Goal: Task Accomplishment & Management: Manage account settings

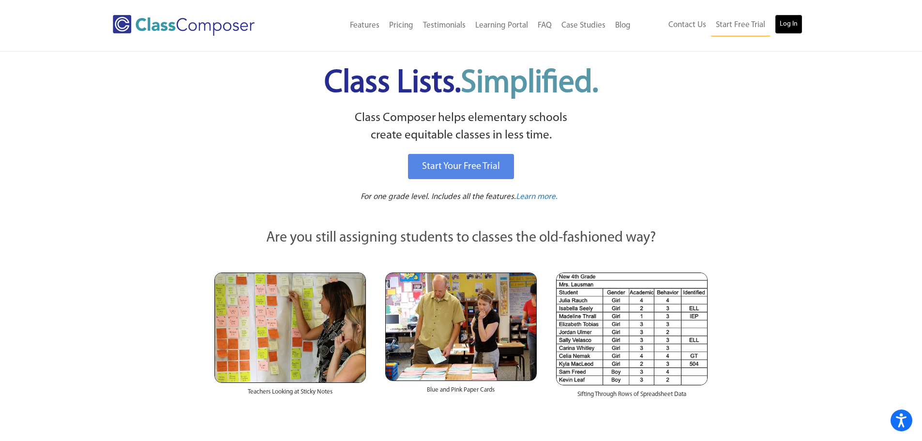
click at [787, 27] on link "Log In" at bounding box center [788, 24] width 28 height 19
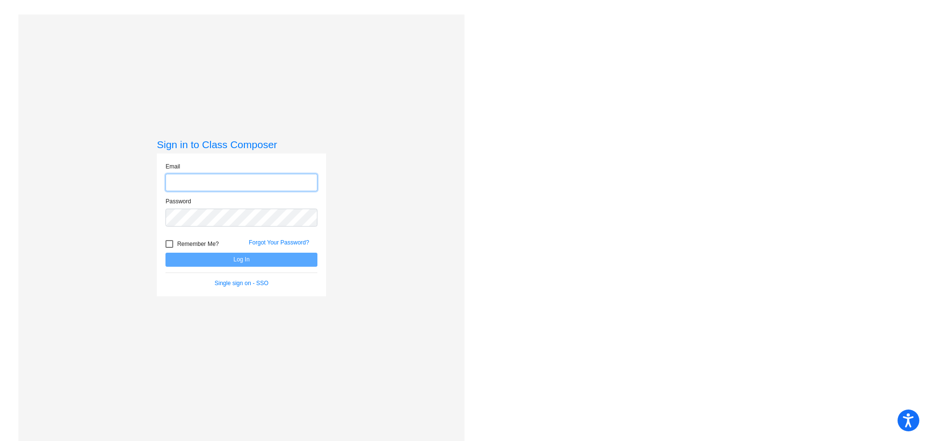
type input "geisickj@frontieracademy.net"
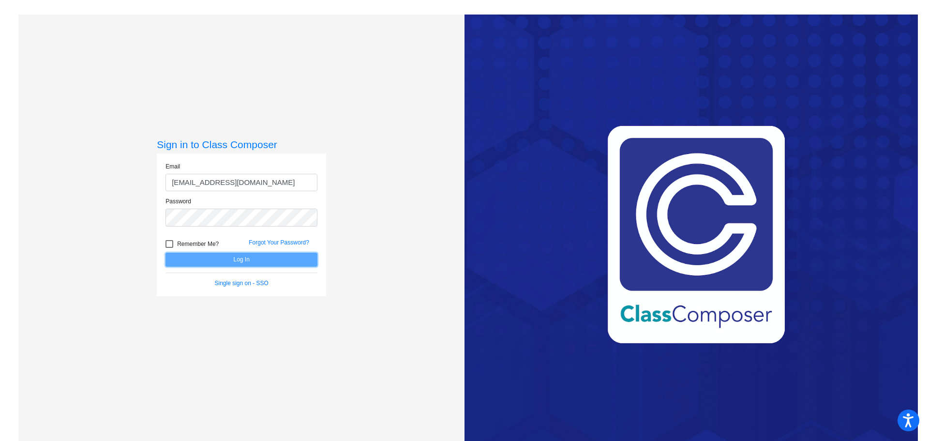
drag, startPoint x: 250, startPoint y: 258, endPoint x: 252, endPoint y: 253, distance: 5.2
click at [251, 255] on button "Log In" at bounding box center [241, 260] width 152 height 14
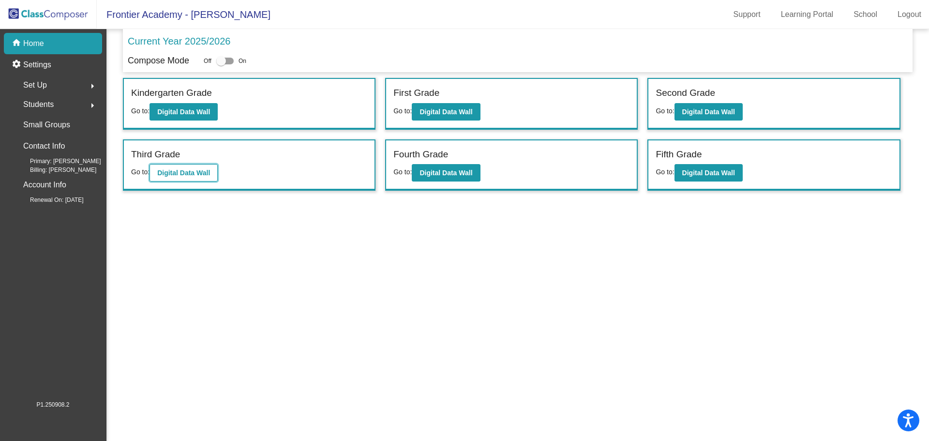
click at [193, 173] on b "Digital Data Wall" at bounding box center [183, 173] width 53 height 8
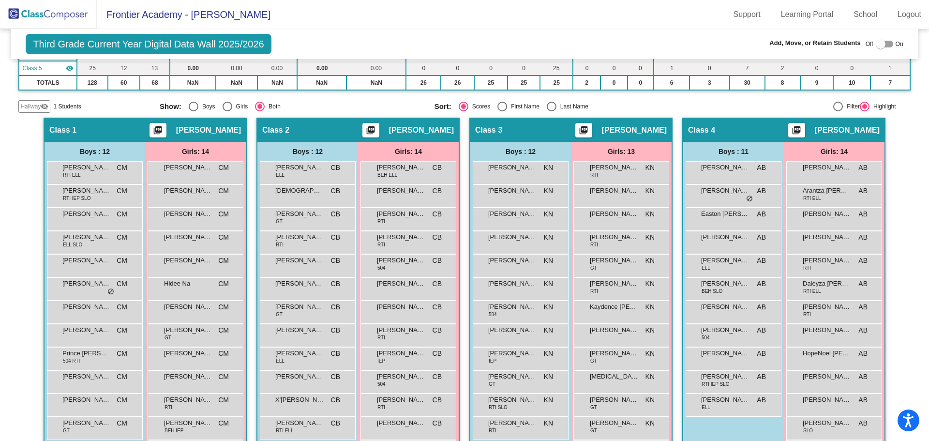
scroll to position [193, 0]
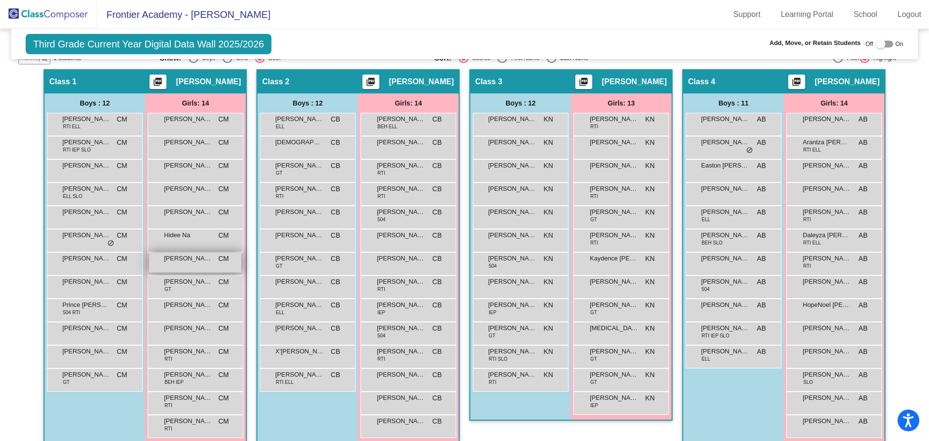
click at [193, 262] on span "Kacie Perkins" at bounding box center [188, 258] width 48 height 10
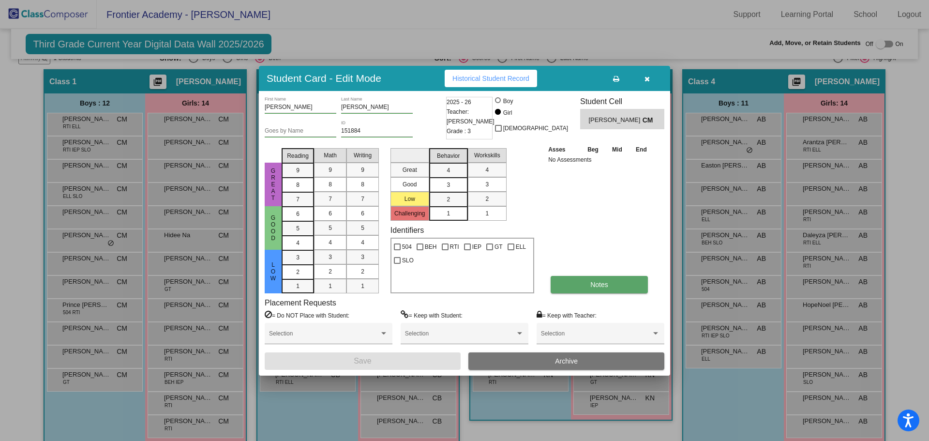
click at [610, 288] on button "Notes" at bounding box center [598, 284] width 97 height 17
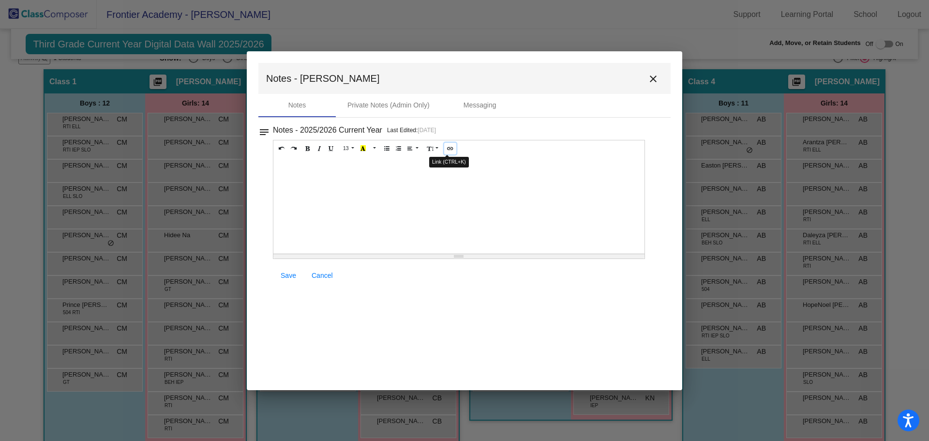
click at [449, 148] on icon "Link (CTRL+K)" at bounding box center [449, 148] width 5 height 6
click at [444, 149] on button "Link (CTRL+K)" at bounding box center [450, 149] width 12 height 12
click at [447, 149] on icon "Link (CTRL+K)" at bounding box center [449, 148] width 5 height 6
click at [448, 151] on icon "Link (CTRL+K)" at bounding box center [449, 148] width 5 height 6
paste div
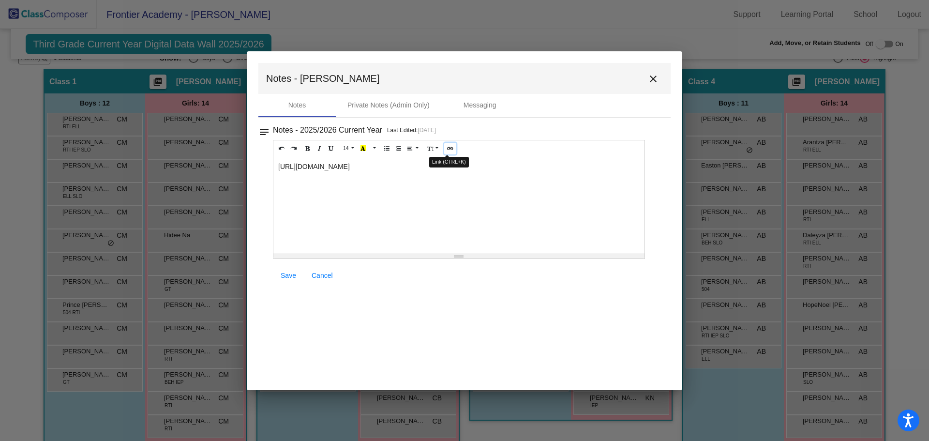
click at [448, 145] on icon "Link (CTRL+K)" at bounding box center [449, 148] width 5 height 6
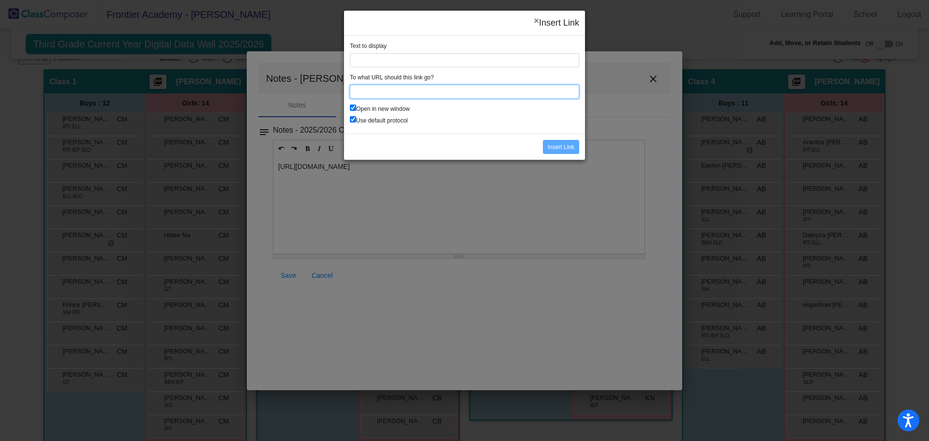
paste input "https://docs.google.com/document/d/1htBmyyQDeHH0-HnNlXUnOzfZWFqWfRABhg6V4dBpsCk…"
type input "https://docs.google.com/document/d/1htBmyyQDeHH0-HnNlXUnOzfZWFqWfRABhg6V4dBpsCk…"
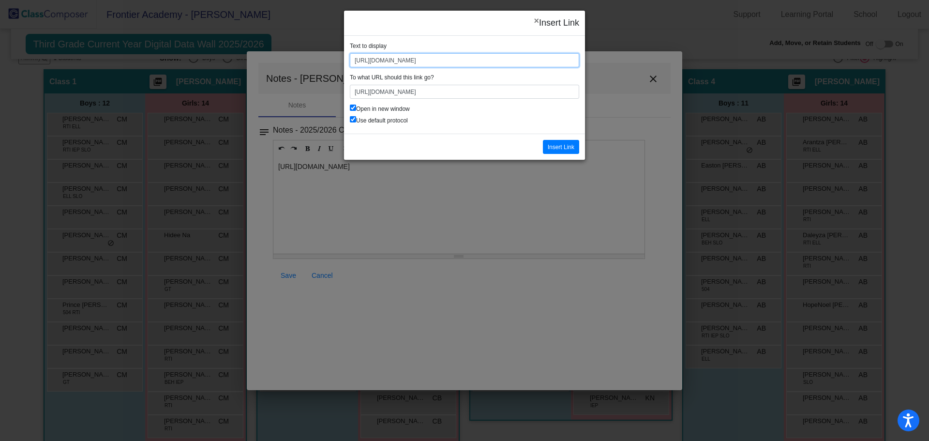
scroll to position [0, 0]
drag, startPoint x: 573, startPoint y: 59, endPoint x: 342, endPoint y: 64, distance: 231.3
click at [342, 64] on div "× Insert Link Text to display https://docs.google.com/document/d/1htBmyyQDeHH0-…" at bounding box center [464, 220] width 929 height 441
drag, startPoint x: 439, startPoint y: 61, endPoint x: 335, endPoint y: 64, distance: 104.1
click at [335, 64] on div "× Insert Link Text to display 50V4dBpsCk/edit?usp=sharing To what URL should th…" at bounding box center [464, 220] width 929 height 441
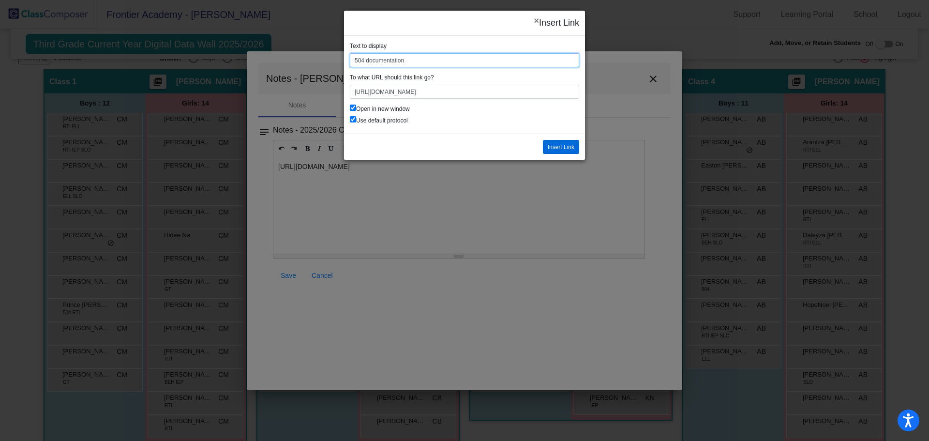
type input "504 documentation"
click at [560, 145] on input "Insert Link" at bounding box center [561, 147] width 36 height 14
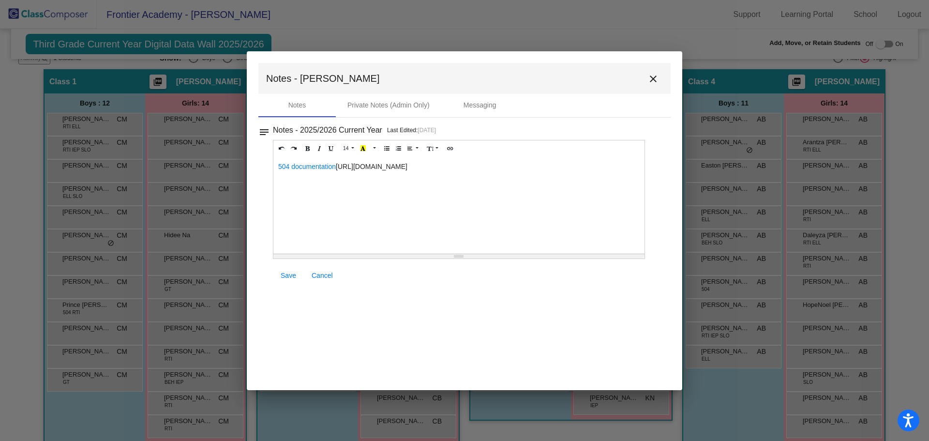
click at [338, 185] on div "504 documentation https://docs.google.com/document/d/1htBmyyQDeHH0-HnNlXUnOzfZW…" at bounding box center [458, 205] width 371 height 97
drag, startPoint x: 462, startPoint y: 176, endPoint x: 337, endPoint y: 165, distance: 125.3
click at [337, 165] on p "504 documentation https://docs.google.com/document/d/1htBmyyQDeHH0-HnNlXUnOzfZW…" at bounding box center [458, 167] width 361 height 10
click at [326, 175] on link "https://docs.google.com/document/d/1htBmyyQDeHH0-HnNlXUnOzfZWFqWfRABhg6V4dBpsCk…" at bounding box center [309, 178] width 54 height 8
click at [284, 273] on span "Save" at bounding box center [288, 275] width 15 height 8
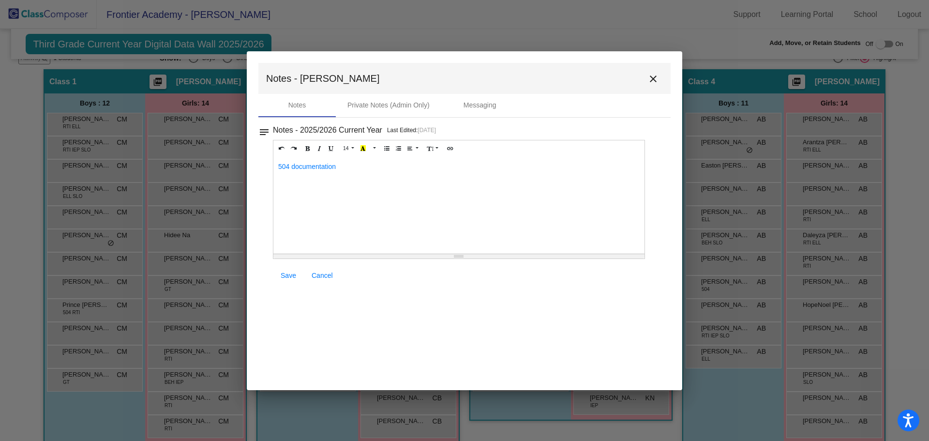
click at [655, 74] on mat-icon "close" at bounding box center [653, 79] width 12 height 12
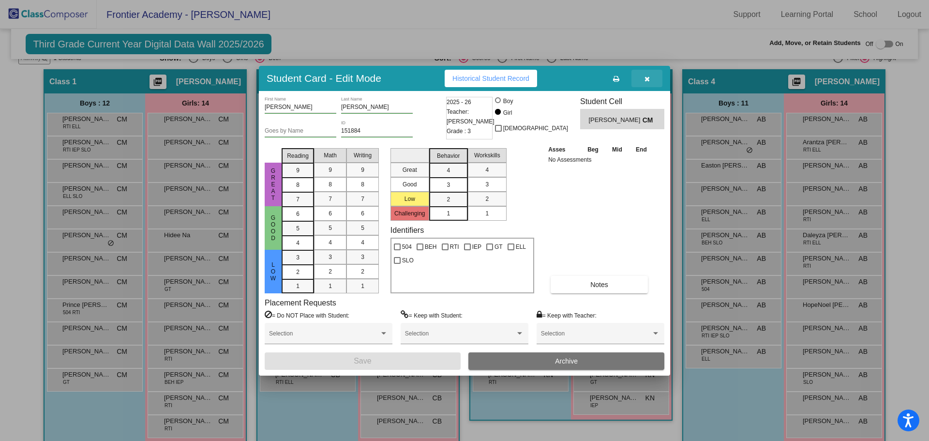
click at [641, 78] on button "button" at bounding box center [646, 78] width 31 height 17
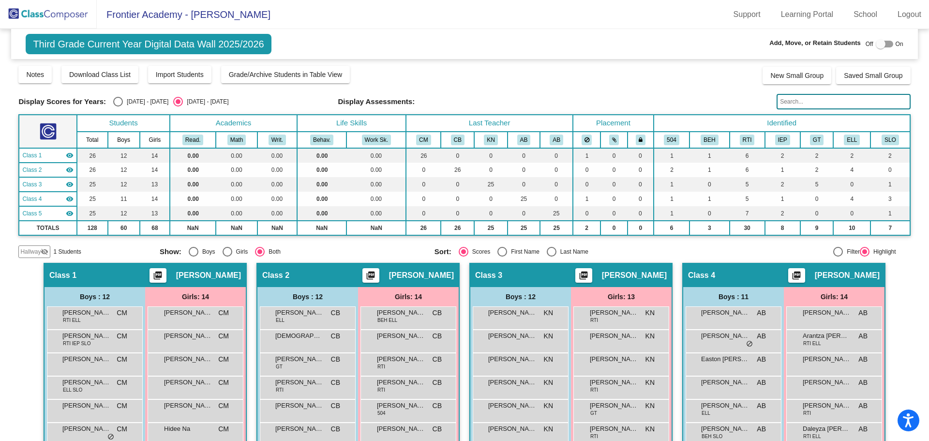
click at [27, 13] on img at bounding box center [48, 14] width 97 height 29
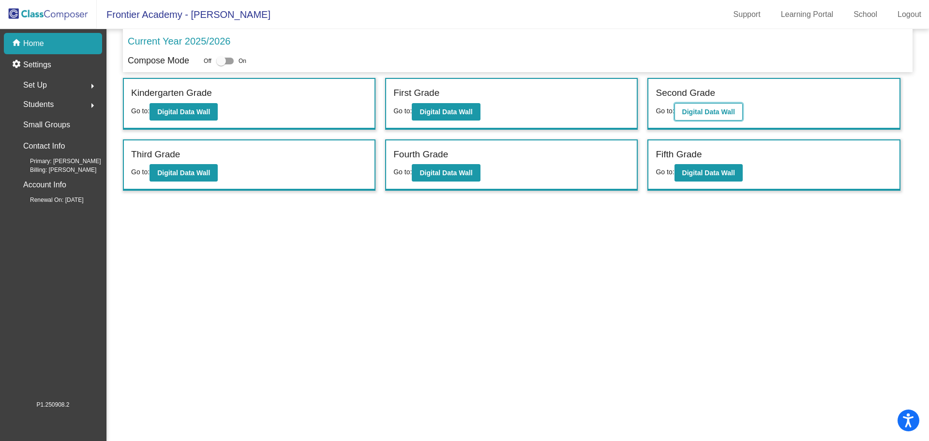
click at [718, 104] on button "Digital Data Wall" at bounding box center [708, 111] width 68 height 17
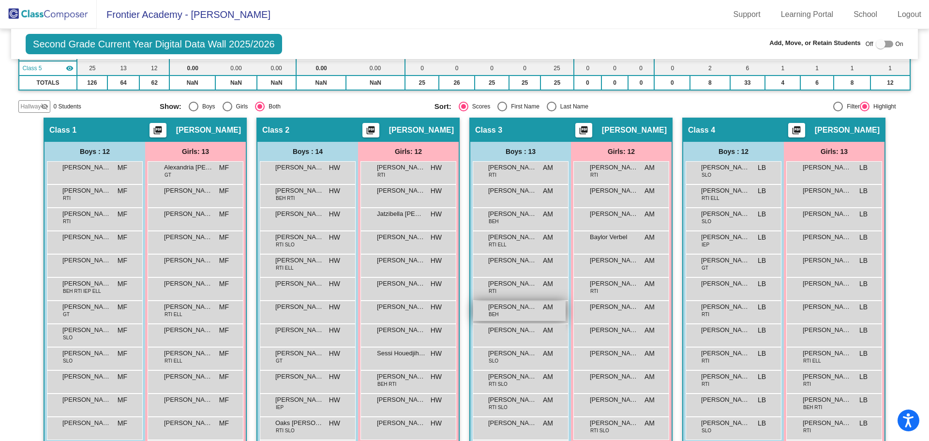
scroll to position [193, 0]
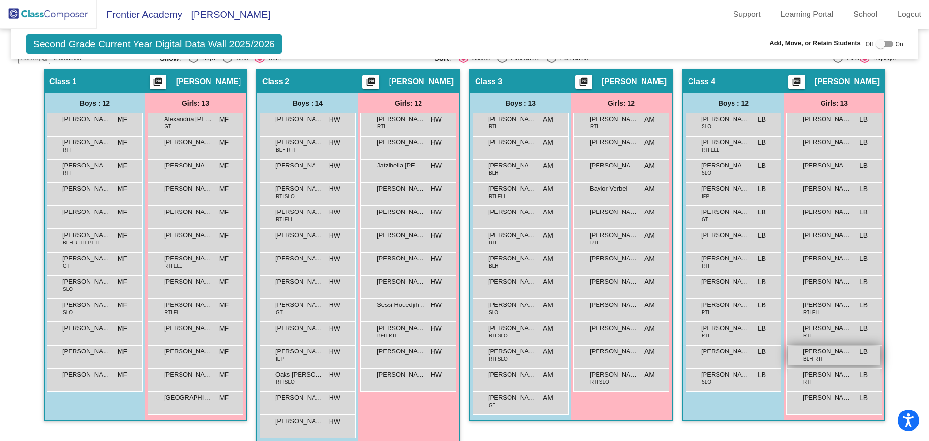
click at [813, 356] on span "BEH RTI" at bounding box center [812, 358] width 19 height 7
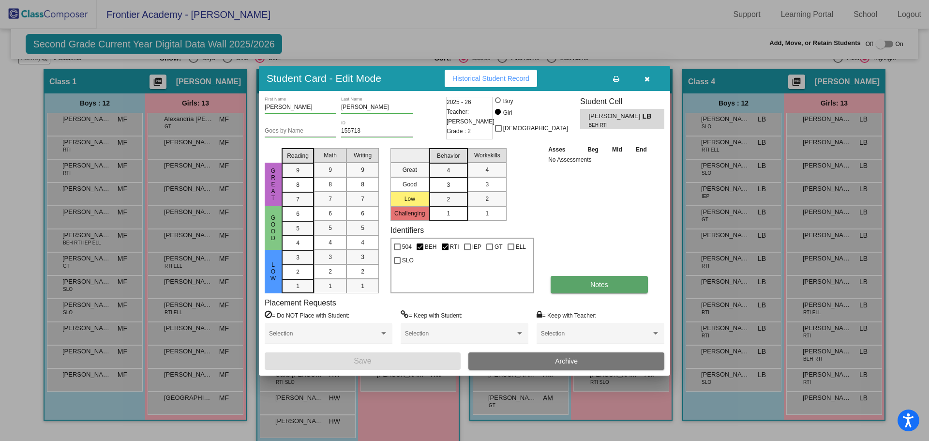
click at [574, 281] on button "Notes" at bounding box center [598, 284] width 97 height 17
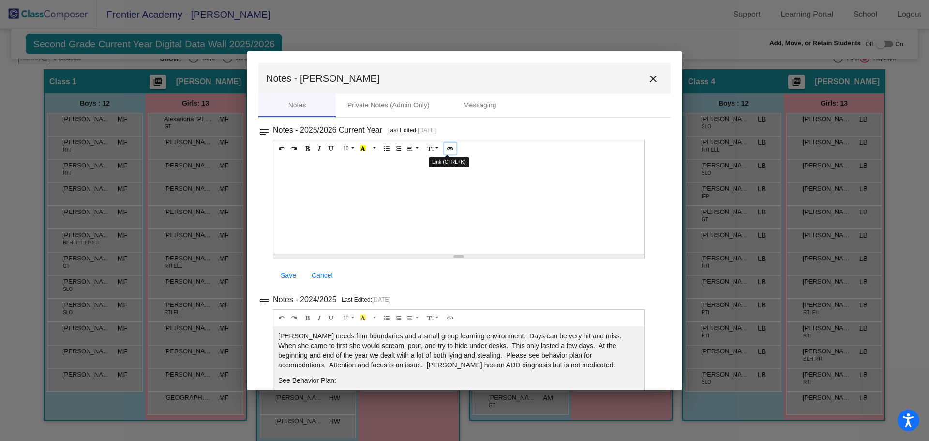
click at [448, 147] on icon "Link (CTRL+K)" at bounding box center [449, 148] width 5 height 6
click at [447, 146] on icon "Link (CTRL+K)" at bounding box center [449, 148] width 5 height 6
click at [447, 148] on icon "Link (CTRL+K)" at bounding box center [449, 148] width 5 height 6
drag, startPoint x: 444, startPoint y: 148, endPoint x: 428, endPoint y: 171, distance: 28.1
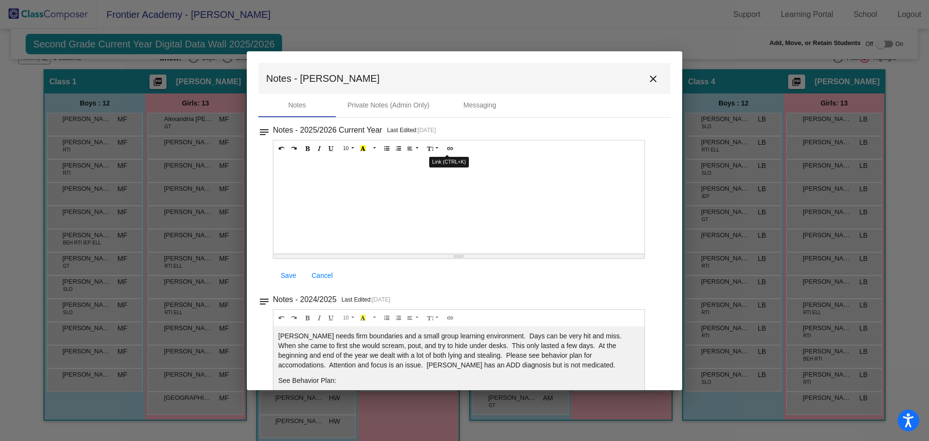
click at [428, 171] on div at bounding box center [458, 205] width 371 height 97
click at [447, 148] on icon "Link (CTRL+K)" at bounding box center [449, 148] width 5 height 6
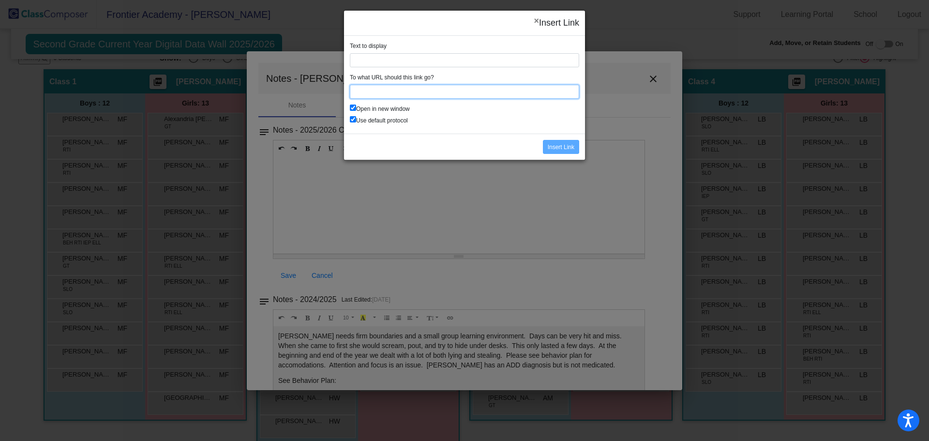
paste input "https://docs.google.com/document/d/1qezXrObBVuSXB7qhfNJxIcMMg2-kQ9_hNPfQ5gbQ-iw…"
type input "https://docs.google.com/document/d/1qezXrObBVuSXB7qhfNJxIcMMg2-kQ9_hNPfQ5gbQ-iw…"
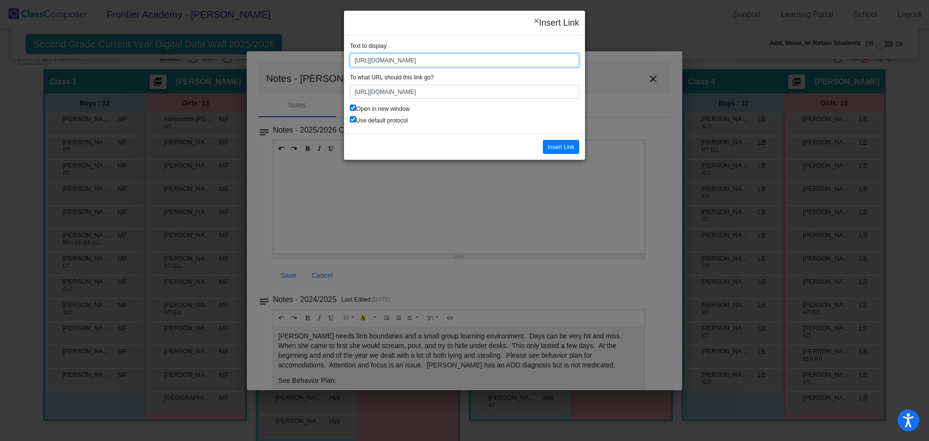
click at [383, 59] on input "https://docs.google.com/document/d/1qezXrObBVuSXB7qhfNJxIcMMg2-kQ9_hNPfQ5gbQ-iw…" at bounding box center [464, 60] width 229 height 14
drag, startPoint x: 575, startPoint y: 60, endPoint x: 351, endPoint y: 59, distance: 224.0
click at [351, 59] on input "https://docs.google.com/document/d/1qezXrObBVuSXB7qhfNJxIcMMg2-kQ9_hNPfQ5gbQ-iw…" at bounding box center [464, 60] width 229 height 14
drag, startPoint x: 445, startPoint y: 54, endPoint x: 347, endPoint y: 65, distance: 98.3
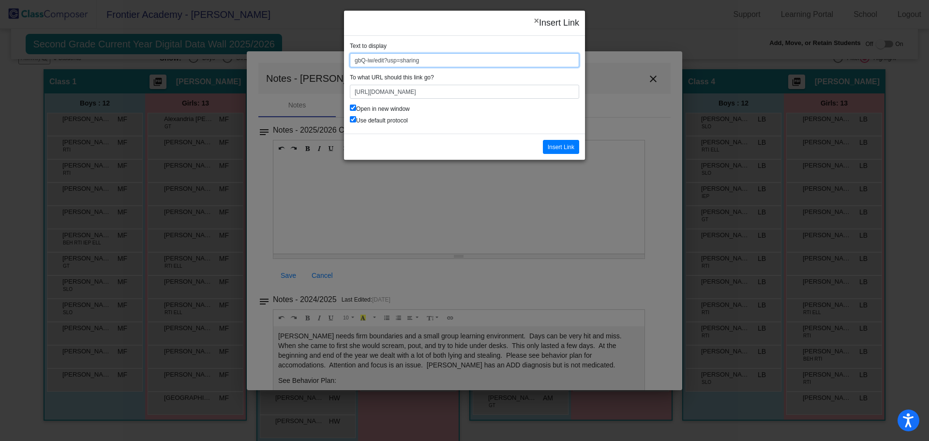
click at [347, 65] on div "Text to display gbQ-iw/edit?usp=sharing To what URL should this link go? https:…" at bounding box center [464, 85] width 241 height 98
type input "504 documentation"
click at [572, 147] on input "Insert Link" at bounding box center [561, 147] width 36 height 14
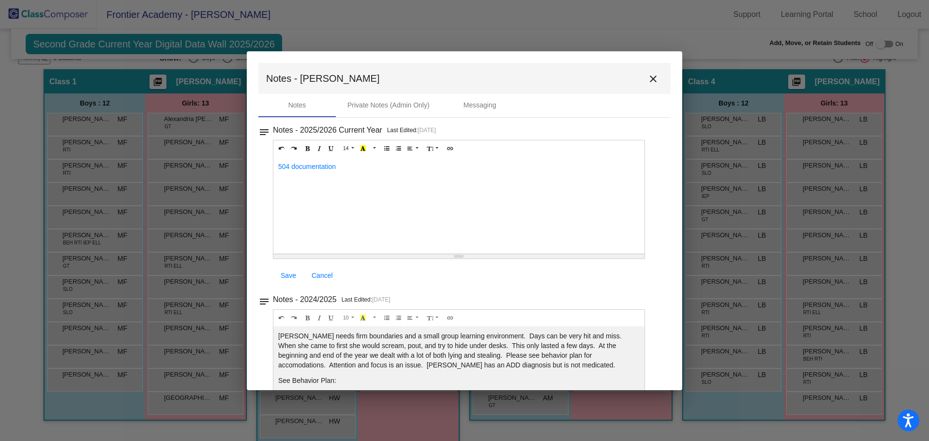
click at [283, 278] on span "Save" at bounding box center [288, 275] width 15 height 8
click at [647, 76] on mat-icon "close" at bounding box center [653, 79] width 12 height 12
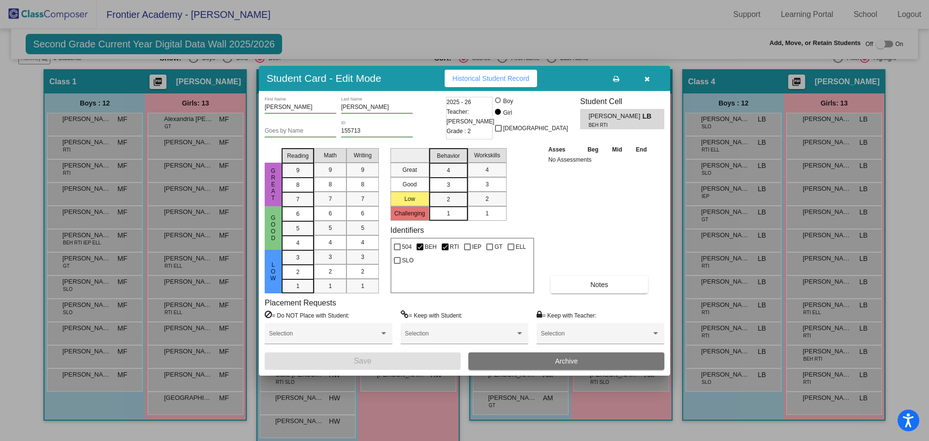
click at [641, 81] on button "button" at bounding box center [646, 78] width 31 height 17
